Goal: Information Seeking & Learning: Check status

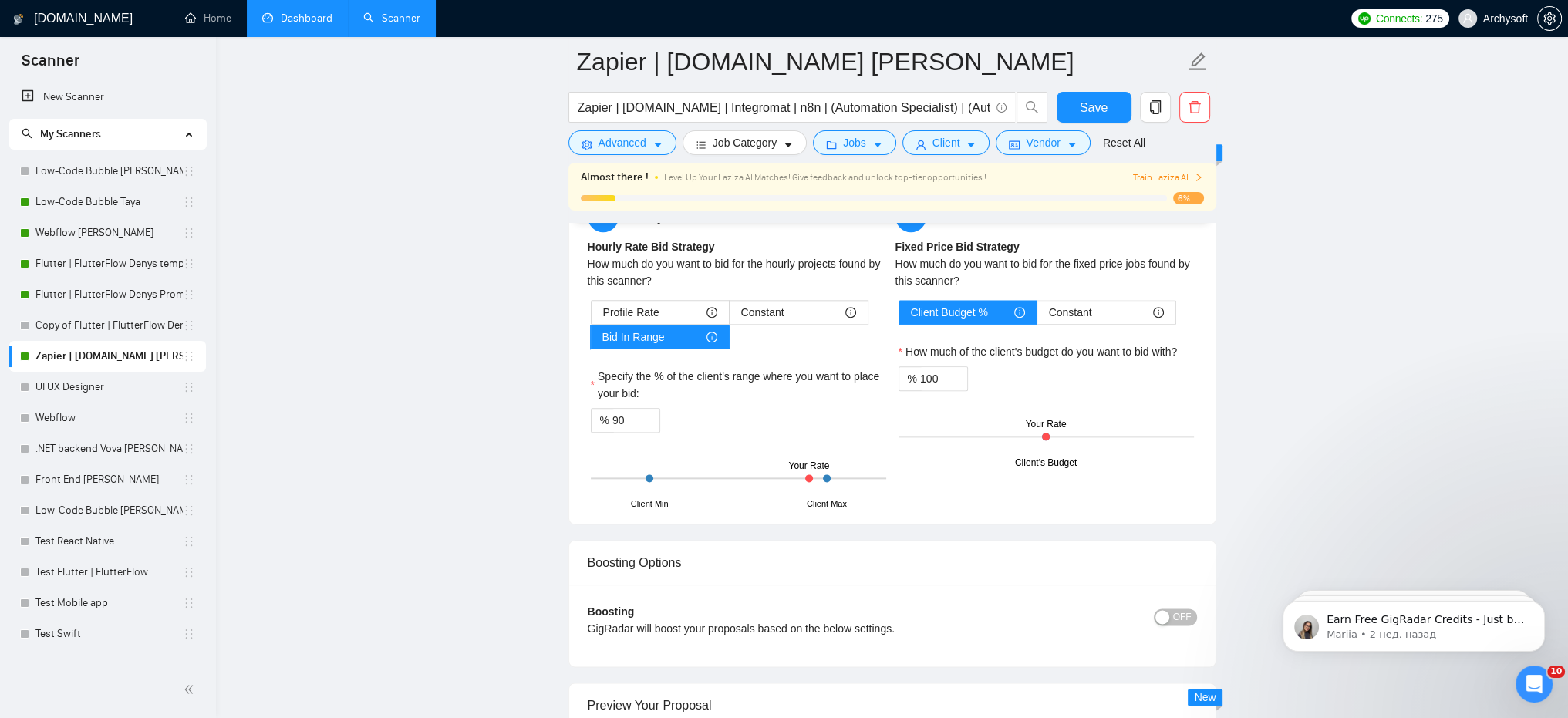
click at [286, 25] on link "Dashboard" at bounding box center [298, 18] width 70 height 13
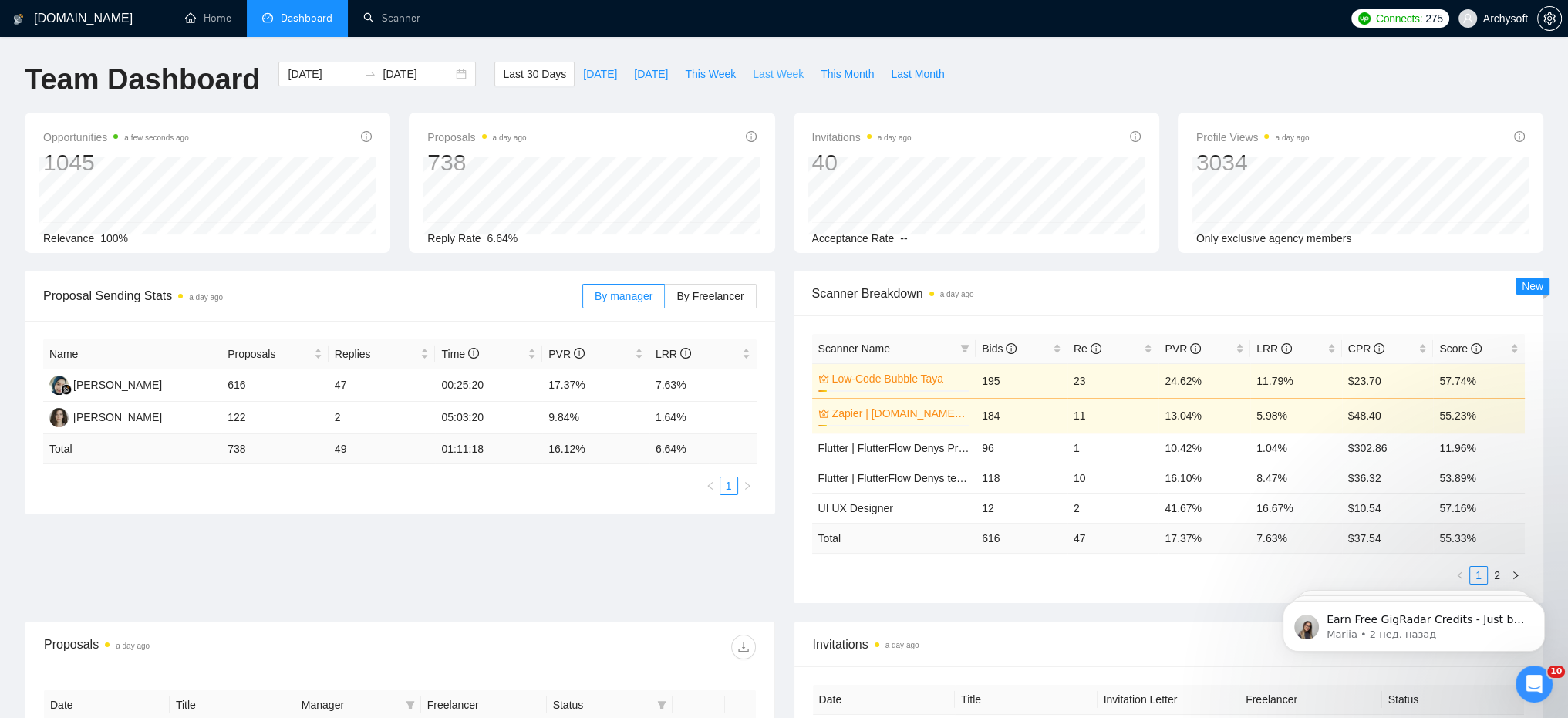
click at [770, 74] on span "Last Week" at bounding box center [778, 74] width 51 height 17
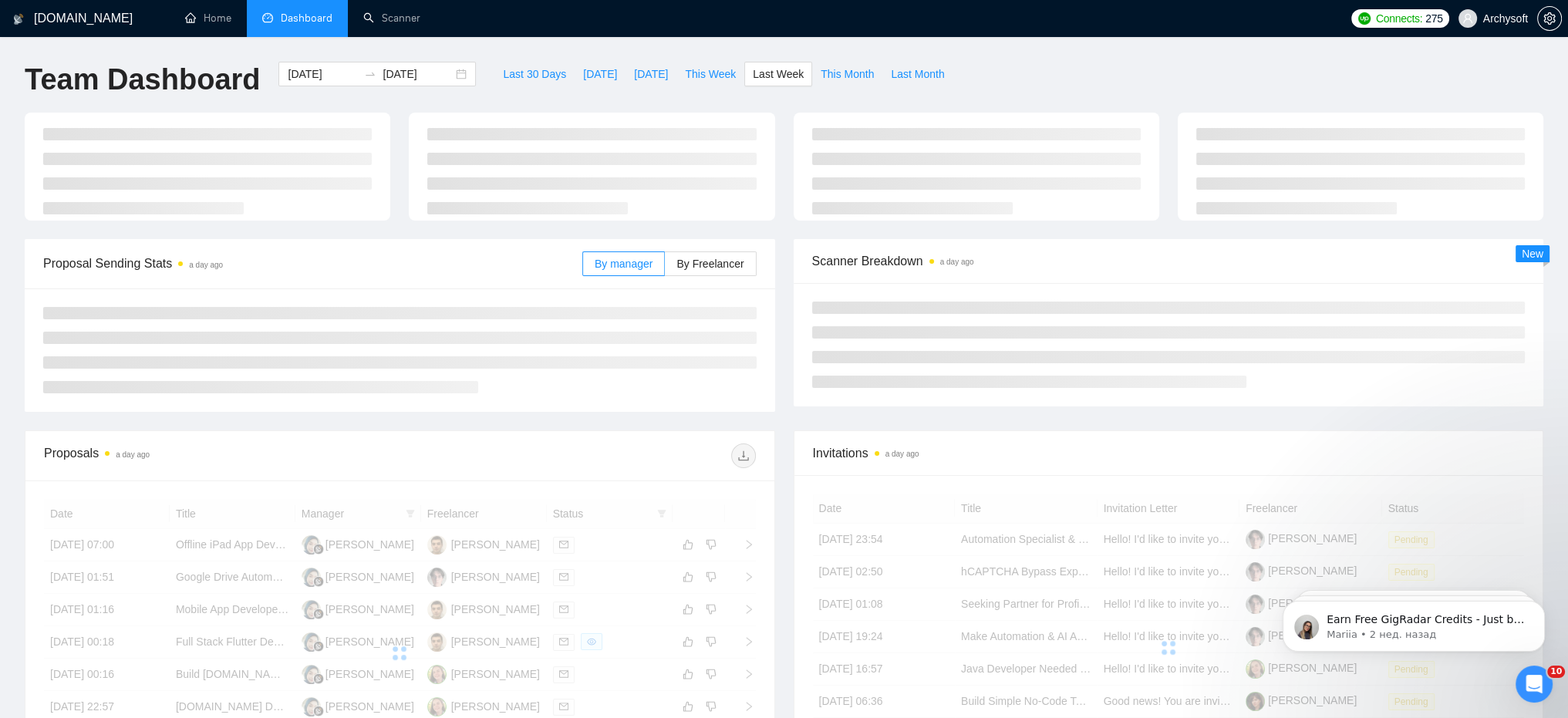
type input "[DATE]"
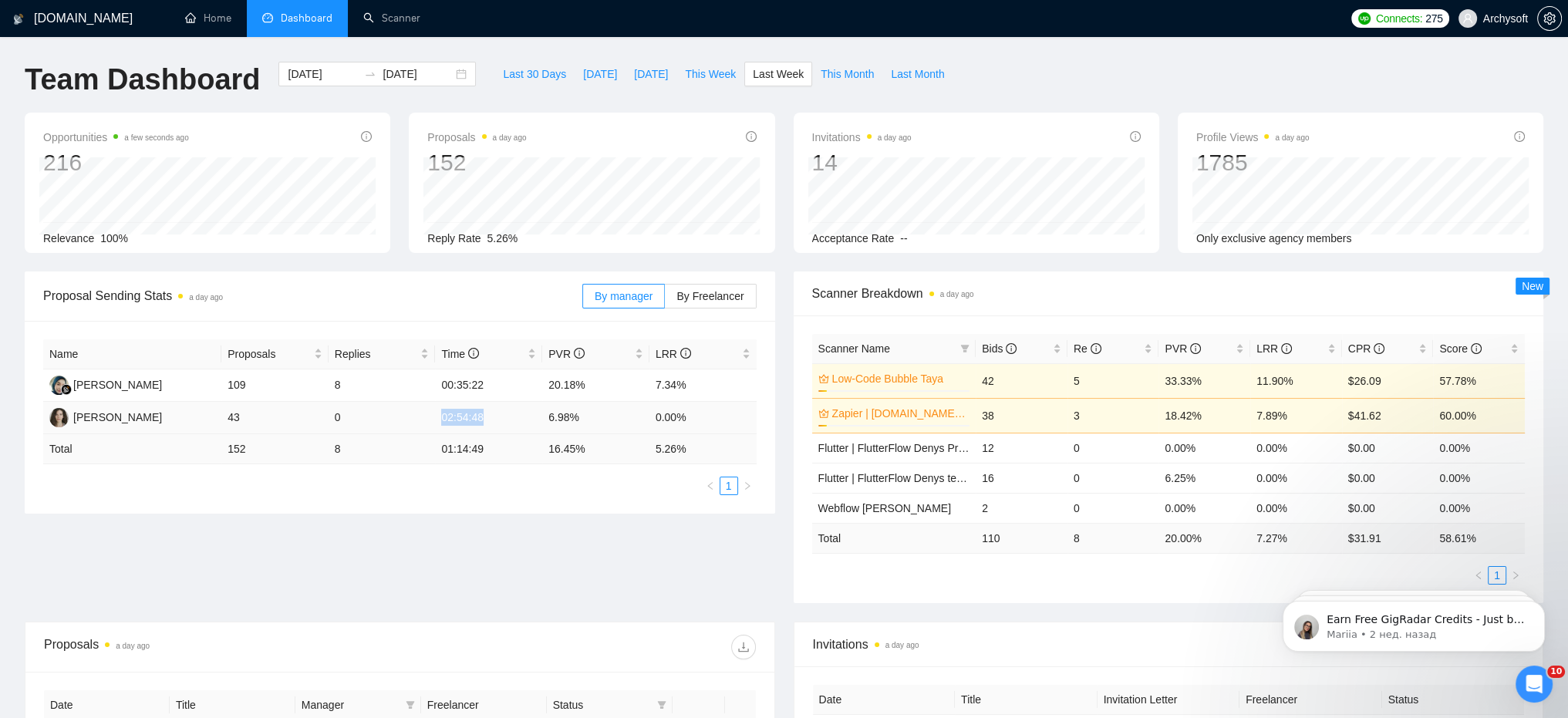
drag, startPoint x: 438, startPoint y: 418, endPoint x: 480, endPoint y: 415, distance: 42.1
click at [480, 415] on td "02:54:48" at bounding box center [487, 417] width 107 height 32
click at [744, 73] on button "Last Week" at bounding box center [778, 74] width 68 height 25
click at [707, 73] on span "This Week" at bounding box center [710, 74] width 51 height 17
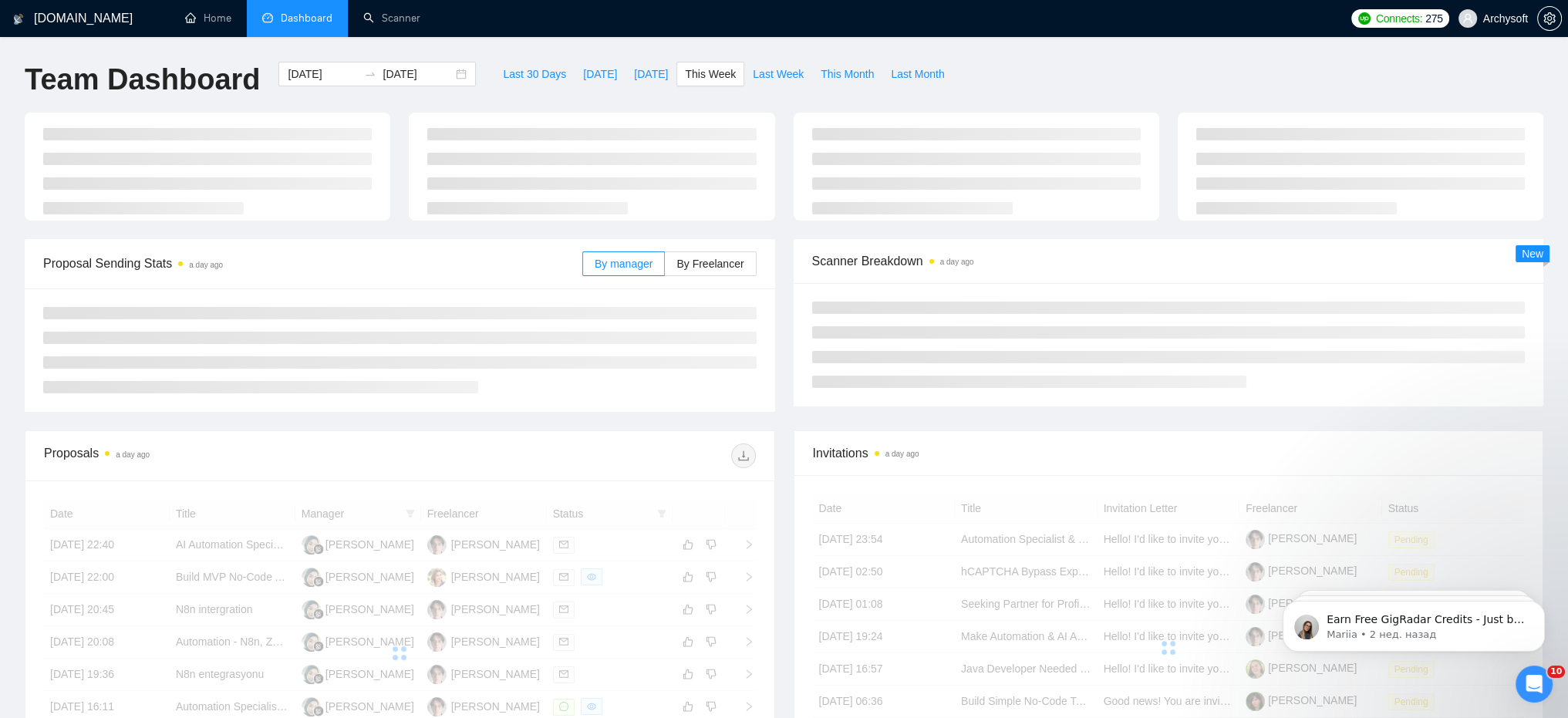
type input "[DATE]"
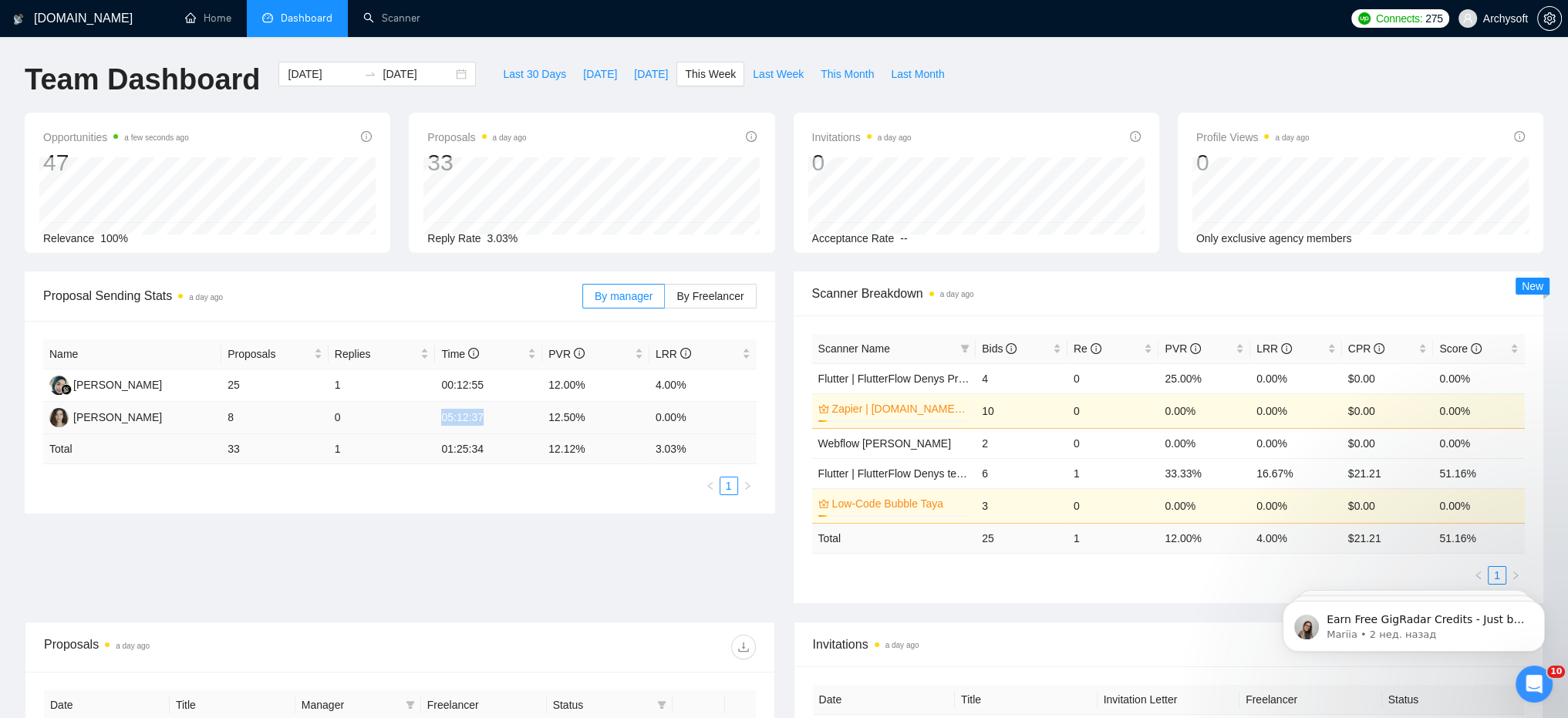
drag, startPoint x: 441, startPoint y: 416, endPoint x: 482, endPoint y: 415, distance: 41.0
click at [482, 415] on td "05:12:37" at bounding box center [487, 417] width 107 height 32
click at [496, 418] on td "05:12:37" at bounding box center [487, 417] width 107 height 32
drag, startPoint x: 491, startPoint y: 421, endPoint x: 431, endPoint y: 420, distance: 60.0
click at [431, 420] on tr "[PERSON_NAME] 8 0 05:12:37 12.50% 0.00%" at bounding box center [399, 417] width 713 height 32
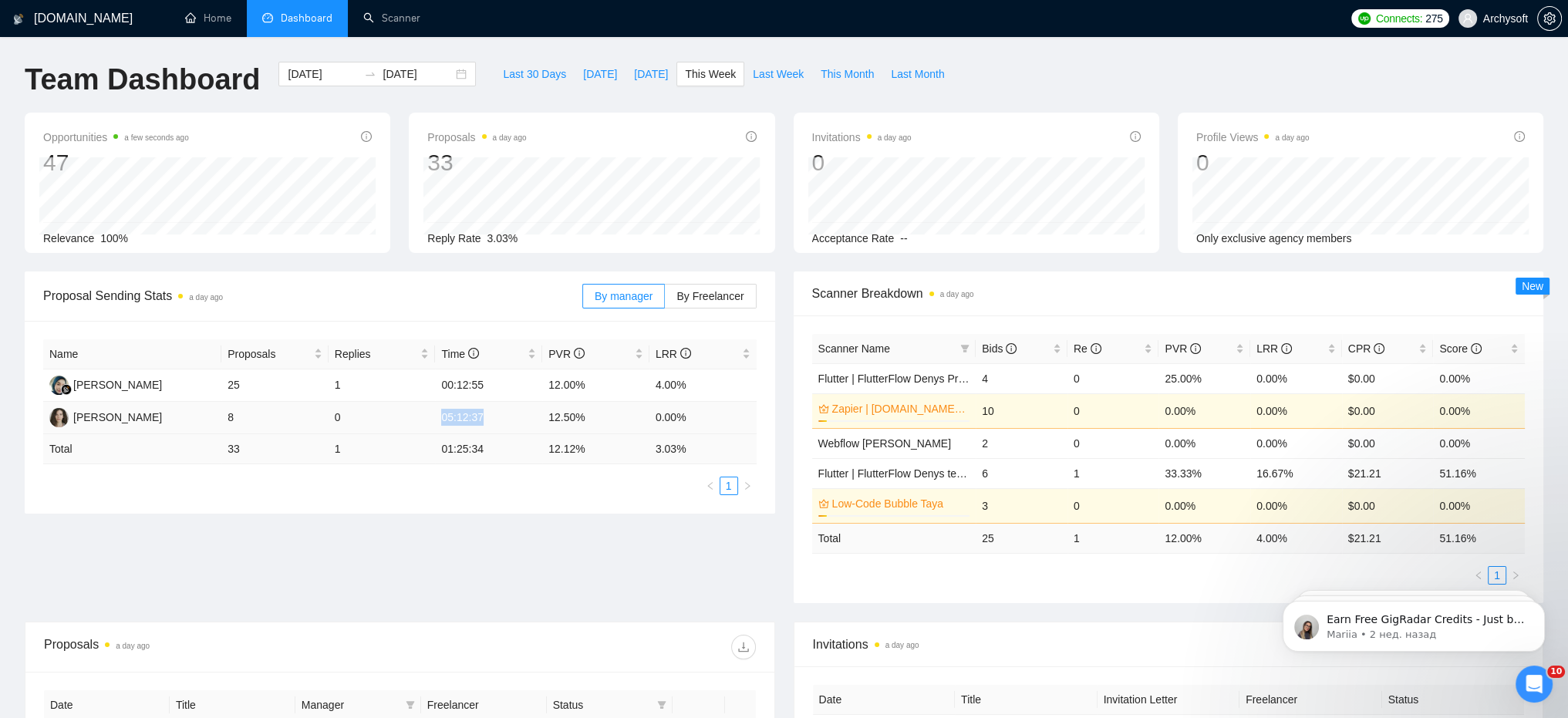
click at [442, 419] on td "05:12:37" at bounding box center [487, 417] width 107 height 32
drag, startPoint x: 438, startPoint y: 417, endPoint x: 448, endPoint y: 418, distance: 10.0
click at [438, 417] on td "05:12:37" at bounding box center [487, 417] width 107 height 32
click at [482, 418] on td "05:12:37" at bounding box center [487, 417] width 107 height 32
drag, startPoint x: 478, startPoint y: 418, endPoint x: 415, endPoint y: 419, distance: 63.0
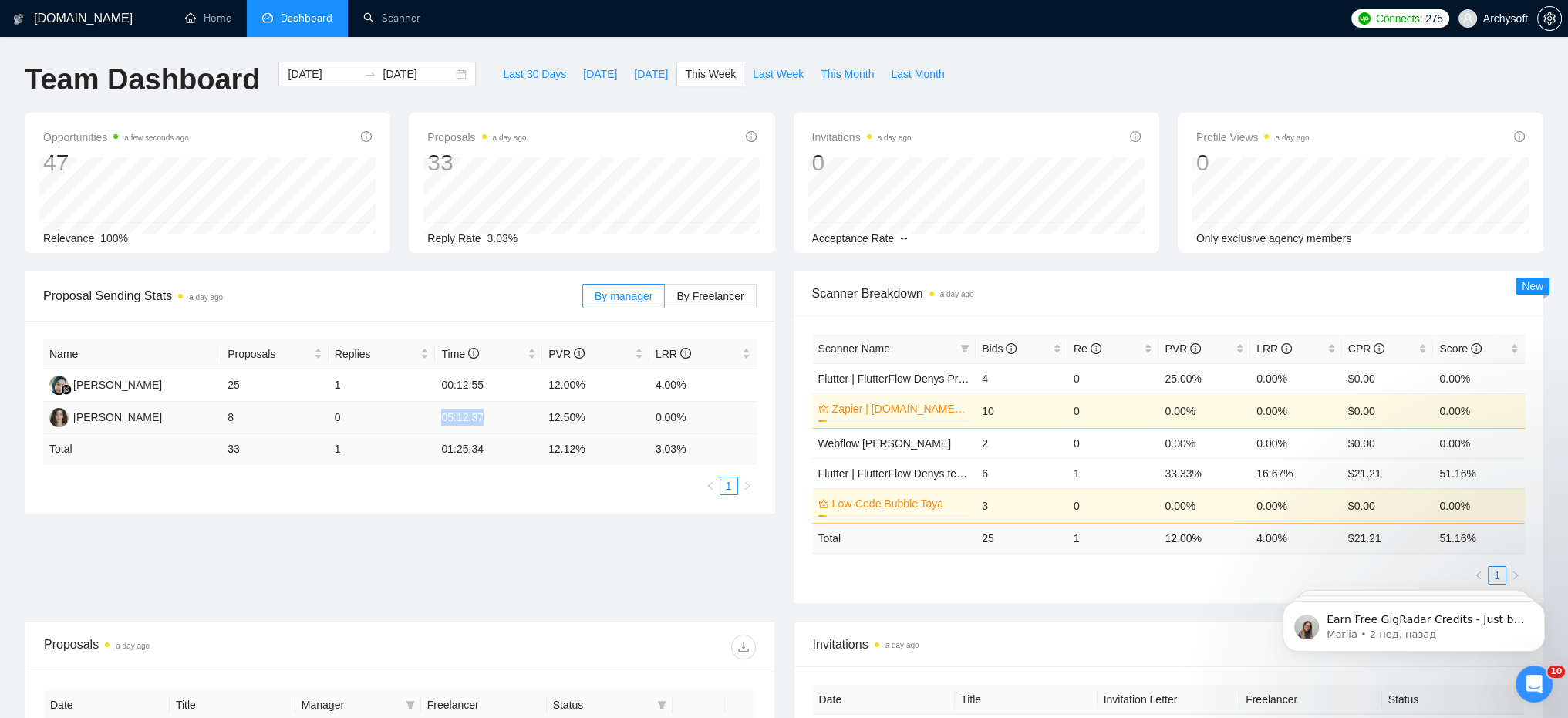
click at [415, 420] on tr "[PERSON_NAME] 8 0 05:12:37 12.50% 0.00%" at bounding box center [399, 417] width 713 height 32
click at [425, 418] on td "0" at bounding box center [382, 417] width 107 height 32
drag, startPoint x: 447, startPoint y: 414, endPoint x: 480, endPoint y: 417, distance: 33.1
click at [479, 417] on td "05:12:37" at bounding box center [487, 417] width 107 height 32
click at [481, 417] on td "05:12:37" at bounding box center [487, 417] width 107 height 32
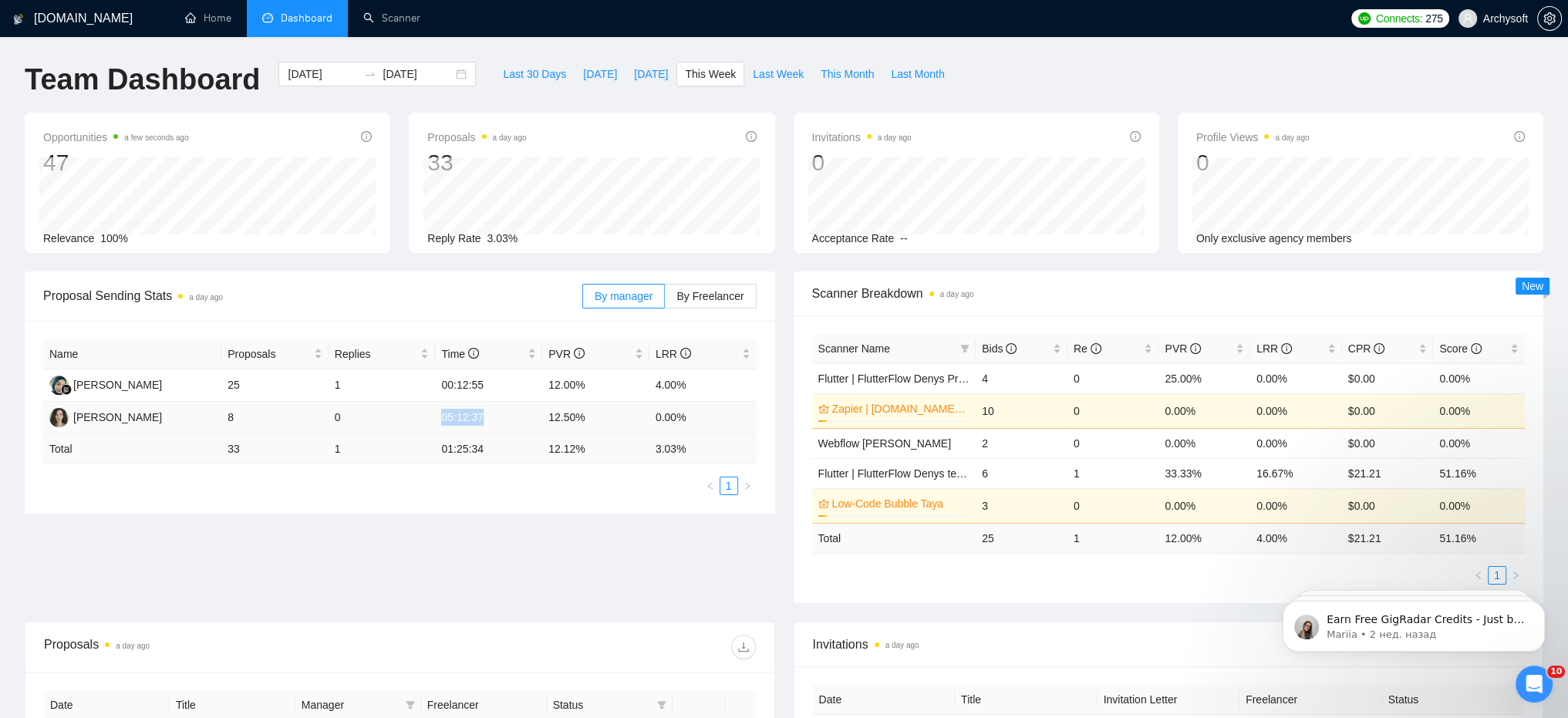
drag, startPoint x: 479, startPoint y: 416, endPoint x: 434, endPoint y: 416, distance: 45.0
click at [434, 416] on td "05:12:37" at bounding box center [487, 417] width 107 height 32
click at [457, 415] on td "05:12:37" at bounding box center [487, 417] width 107 height 32
